Goal: Task Accomplishment & Management: Manage account settings

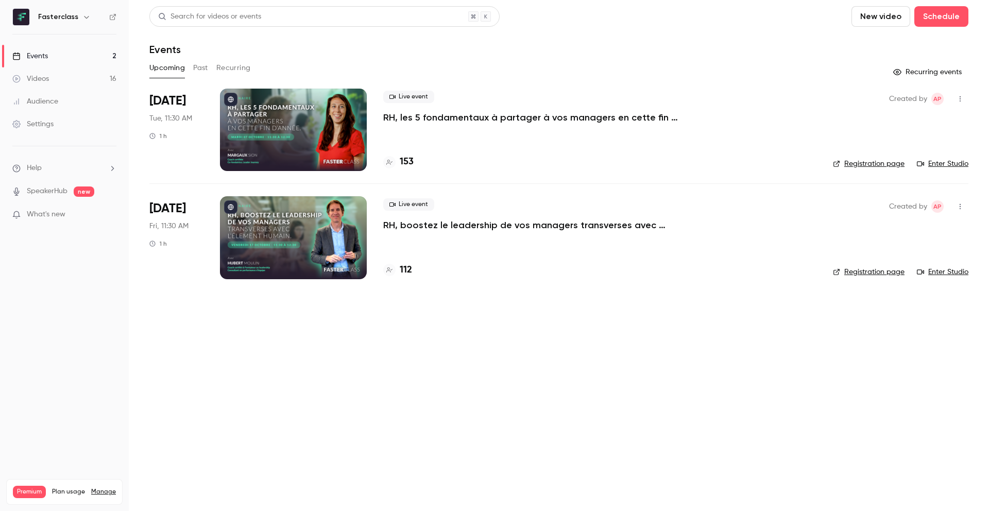
click at [310, 233] on div at bounding box center [293, 237] width 147 height 82
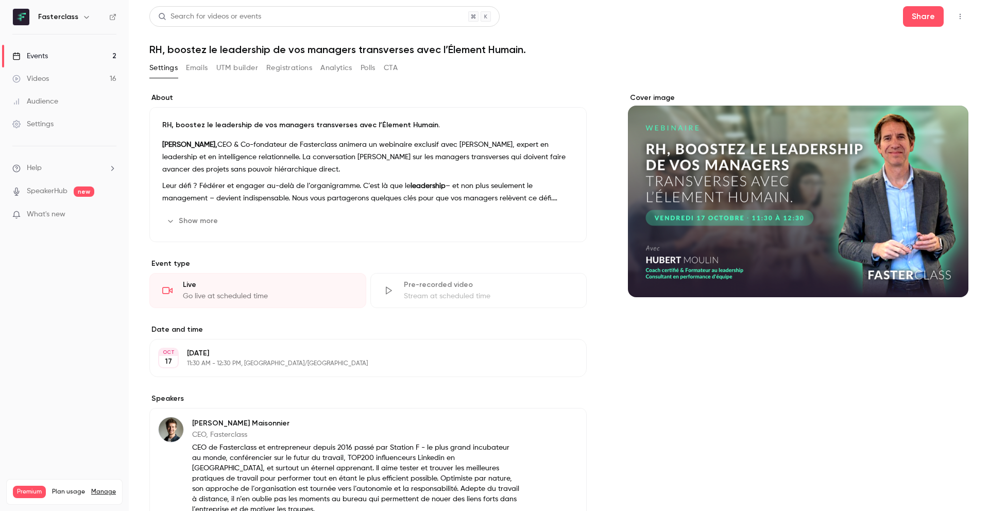
click at [295, 74] on button "Registrations" at bounding box center [289, 68] width 46 height 16
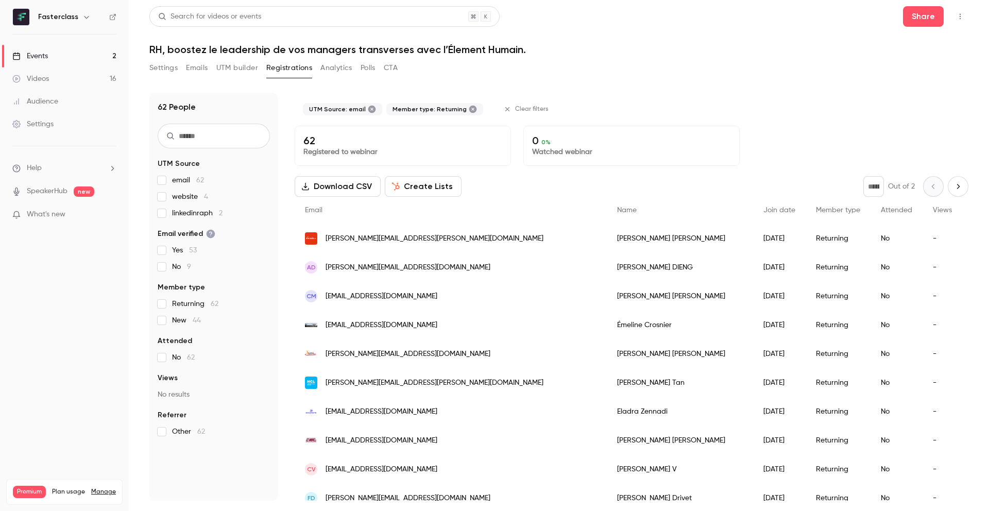
click at [157, 302] on div "62 People UTM Source email 62 website 4 linkedinraph 2 Email verified Yes 53 No…" at bounding box center [213, 297] width 129 height 408
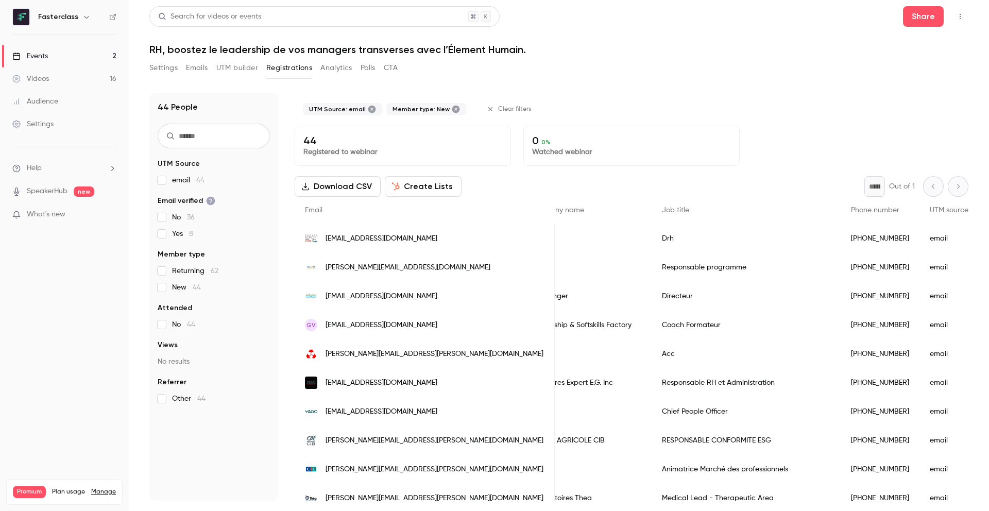
click at [166, 287] on label "New 44" at bounding box center [214, 287] width 112 height 10
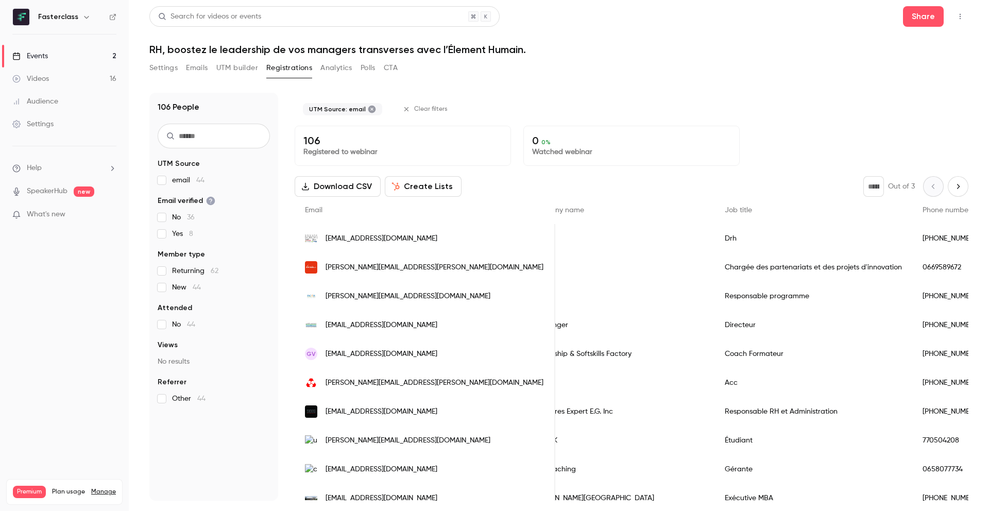
click at [164, 288] on fieldset "Member type Returning 62 New 44" at bounding box center [214, 270] width 112 height 43
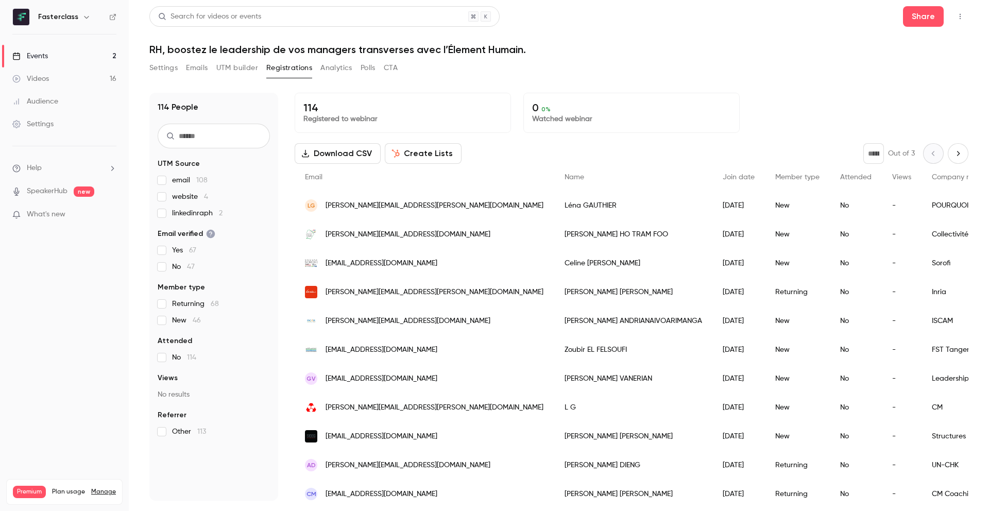
click at [66, 95] on link "Audience" at bounding box center [64, 101] width 129 height 23
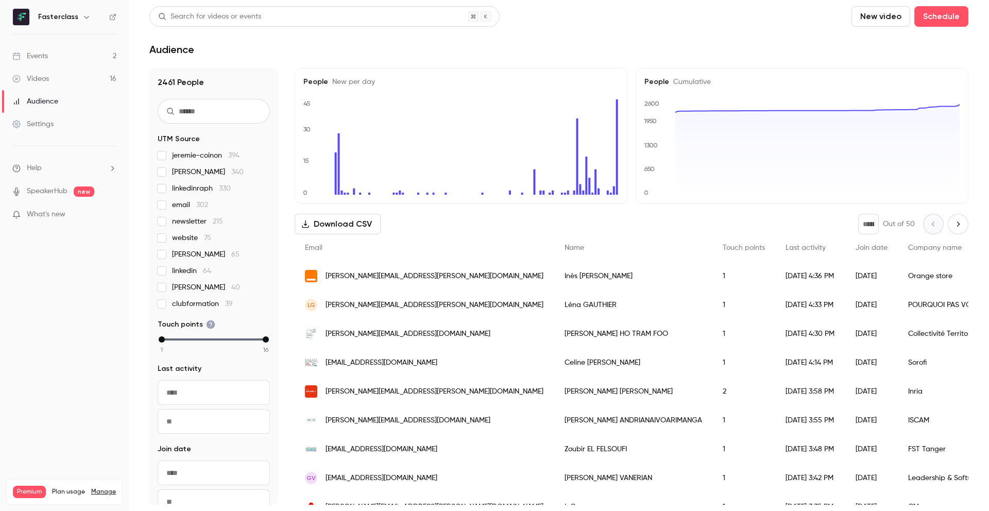
click at [66, 84] on link "Videos 16" at bounding box center [64, 78] width 129 height 23
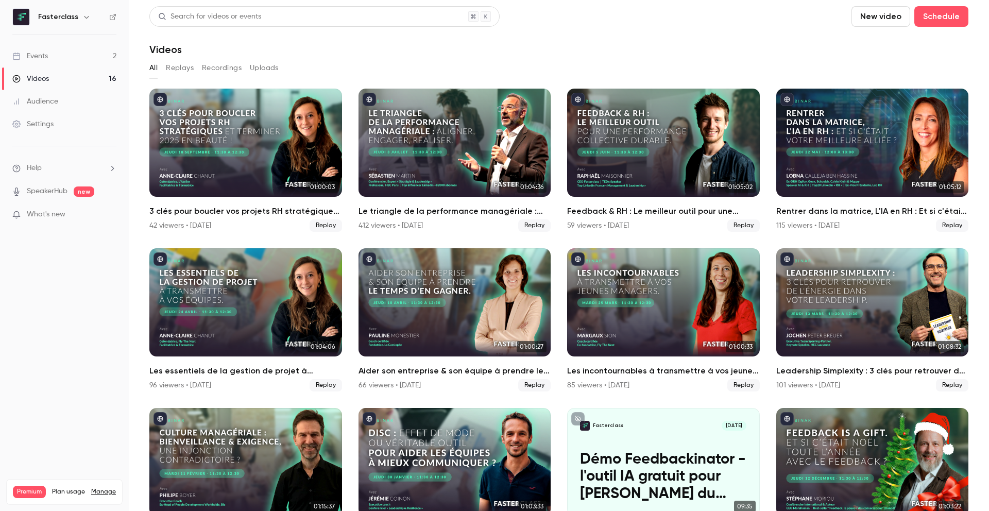
click at [61, 61] on link "Events 2" at bounding box center [64, 56] width 129 height 23
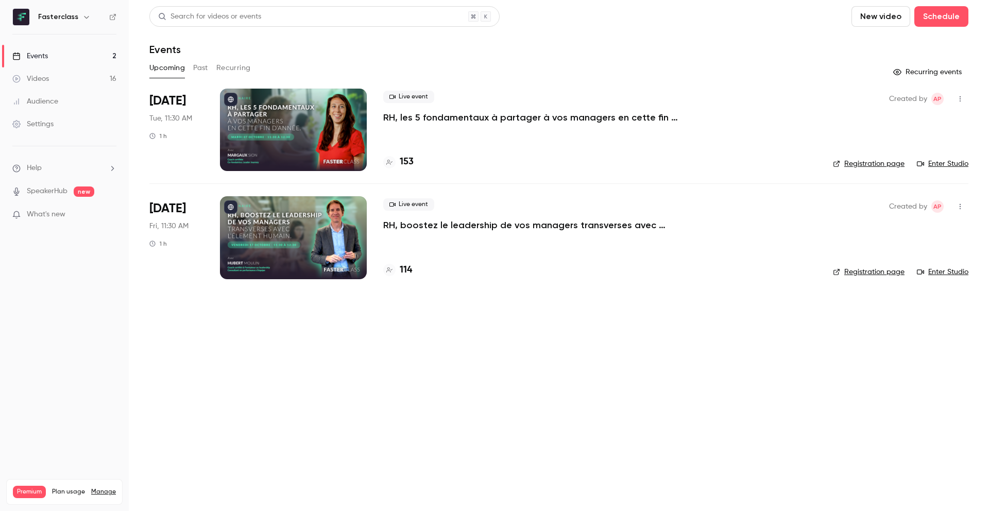
click at [61, 94] on link "Audience" at bounding box center [64, 101] width 129 height 23
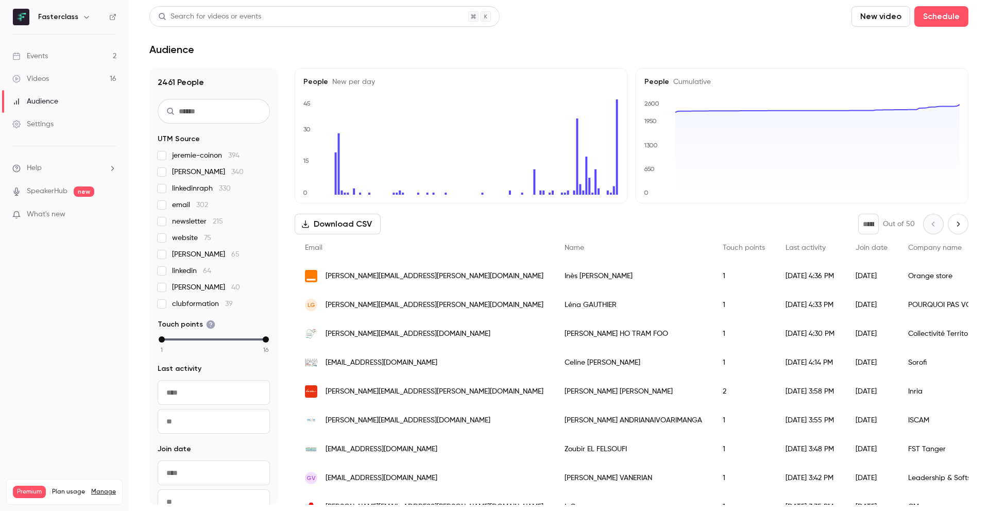
click at [58, 52] on link "Events 2" at bounding box center [64, 56] width 129 height 23
